Goal: Task Accomplishment & Management: Manage account settings

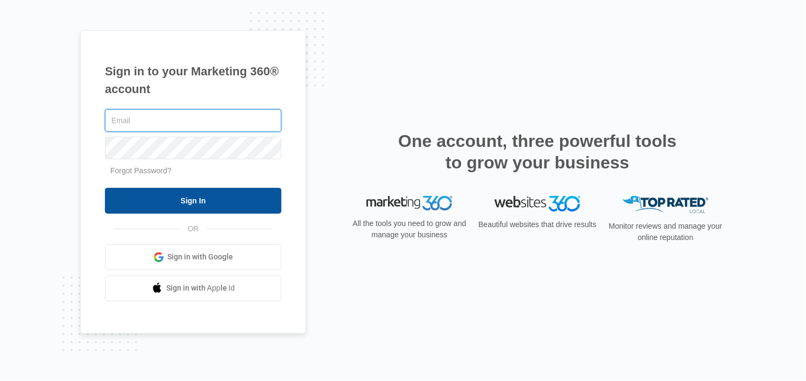
type input "[PERSON_NAME][EMAIL_ADDRESS][DOMAIN_NAME]"
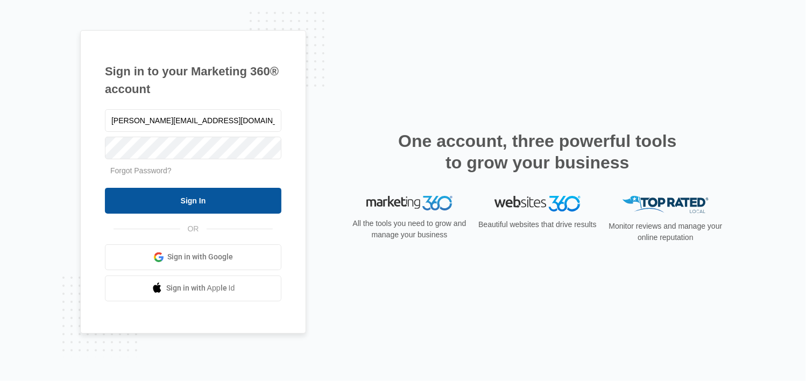
click at [170, 201] on input "Sign In" at bounding box center [193, 201] width 176 height 26
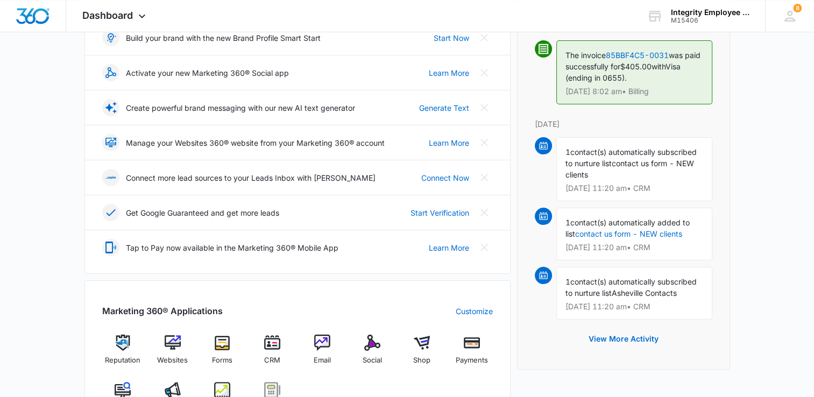
scroll to position [323, 0]
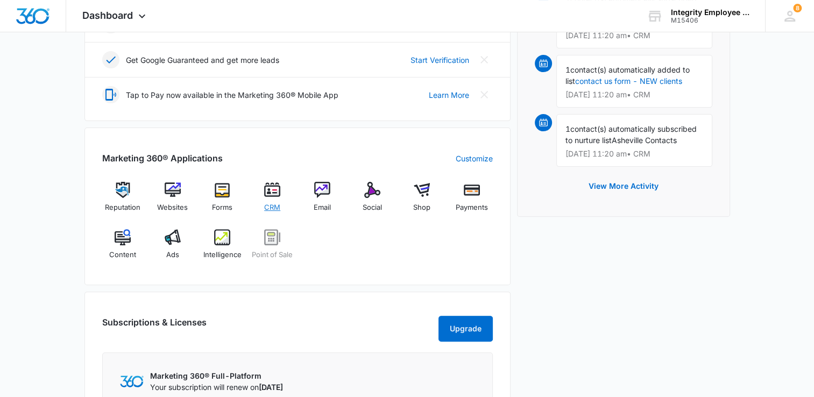
click at [275, 190] on img at bounding box center [272, 190] width 16 height 16
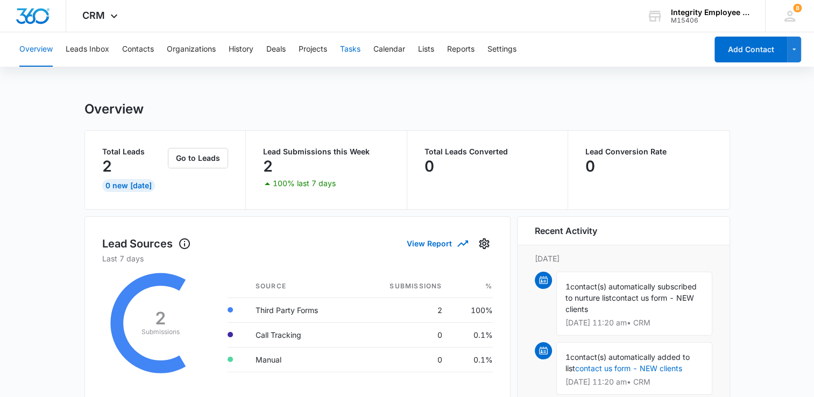
click at [350, 47] on button "Tasks" at bounding box center [350, 49] width 20 height 34
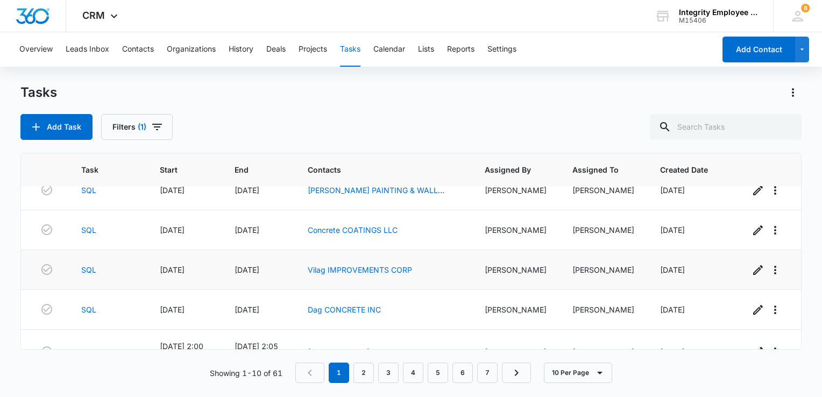
scroll to position [242, 0]
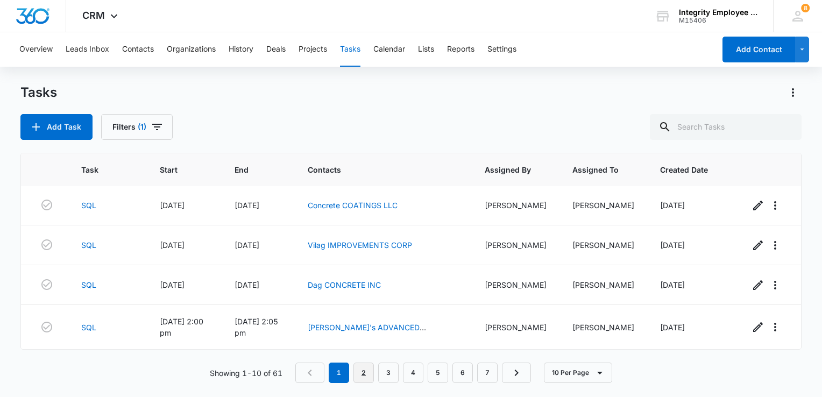
click at [364, 372] on link "2" at bounding box center [363, 372] width 20 height 20
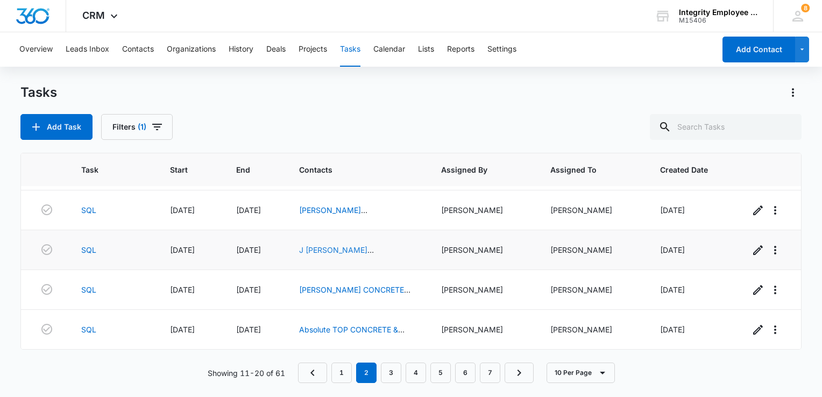
scroll to position [0, 0]
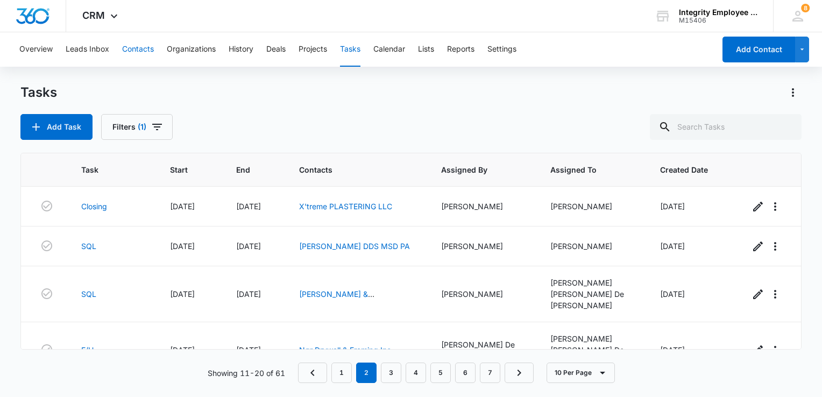
click at [141, 50] on button "Contacts" at bounding box center [138, 49] width 32 height 34
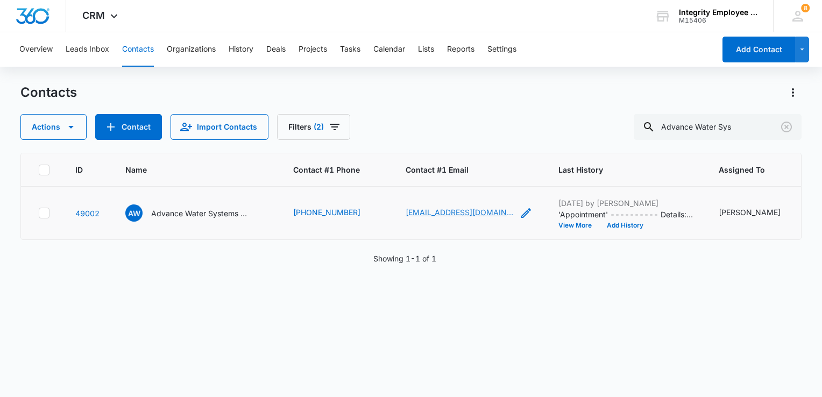
click at [468, 215] on link "[EMAIL_ADDRESS][DOMAIN_NAME]" at bounding box center [459, 211] width 108 height 11
click at [203, 215] on p "Advance Water Systems Inc" at bounding box center [199, 213] width 97 height 11
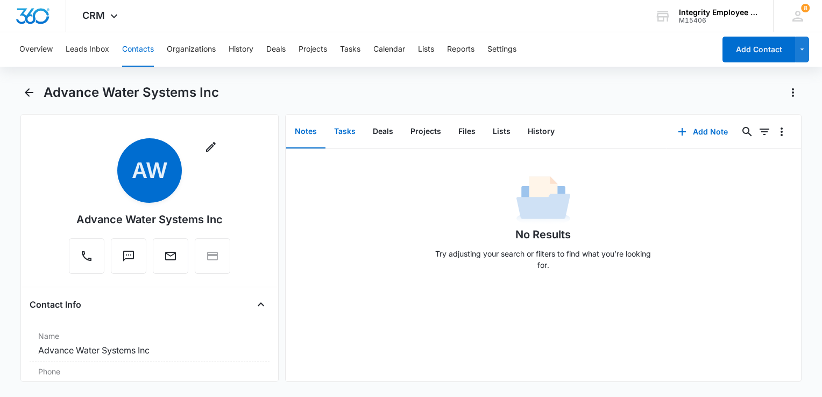
click at [344, 132] on button "Tasks" at bounding box center [344, 131] width 39 height 33
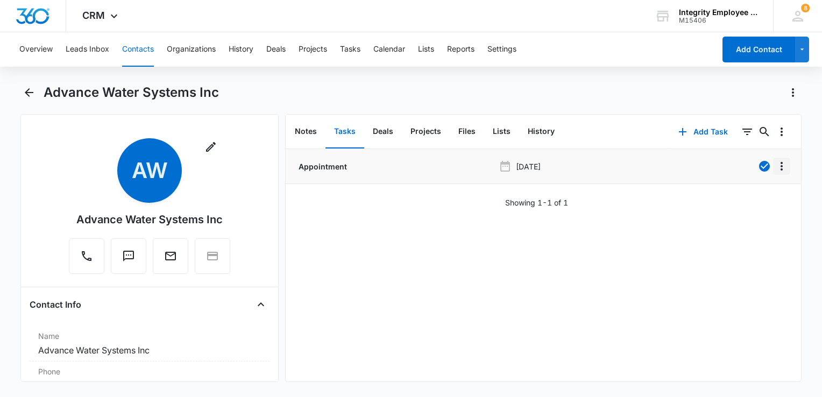
click at [775, 165] on icon "Overflow Menu" at bounding box center [781, 166] width 13 height 13
click at [753, 195] on div "Edit" at bounding box center [744, 197] width 23 height 8
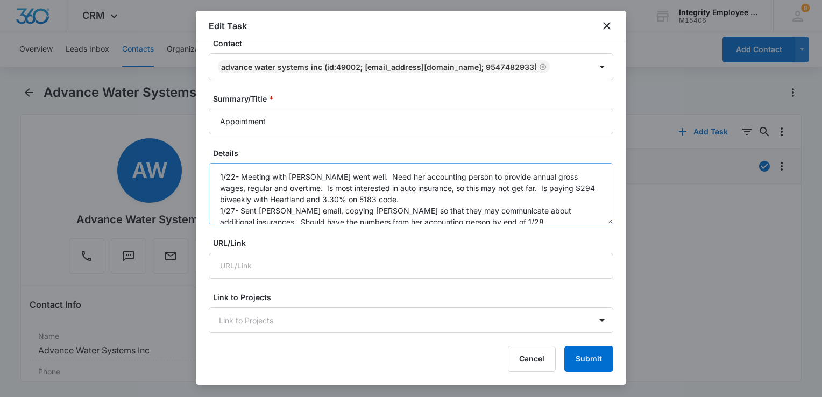
scroll to position [54, 0]
